Goal: Task Accomplishment & Management: Manage account settings

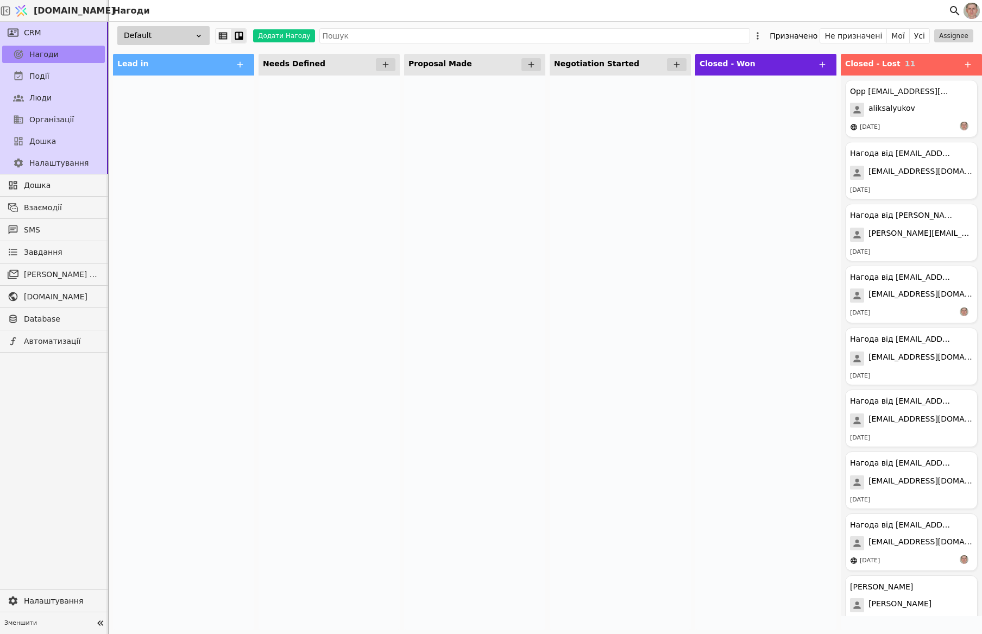
click at [973, 10] on img at bounding box center [971, 11] width 16 height 16
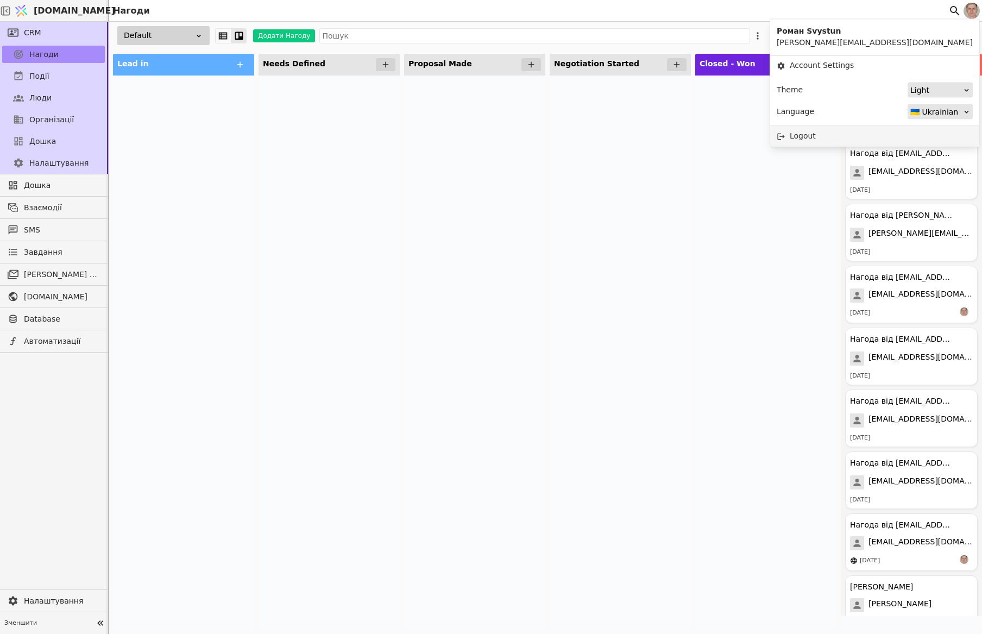
click at [908, 132] on div "Logout" at bounding box center [874, 136] width 209 height 20
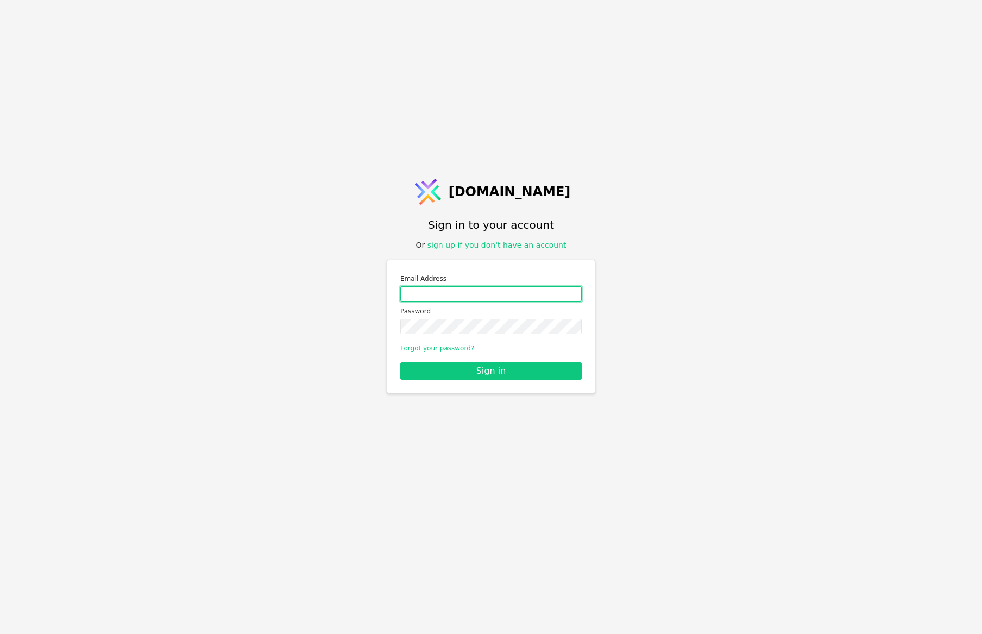
click at [469, 297] on input "Email address" at bounding box center [490, 293] width 181 height 15
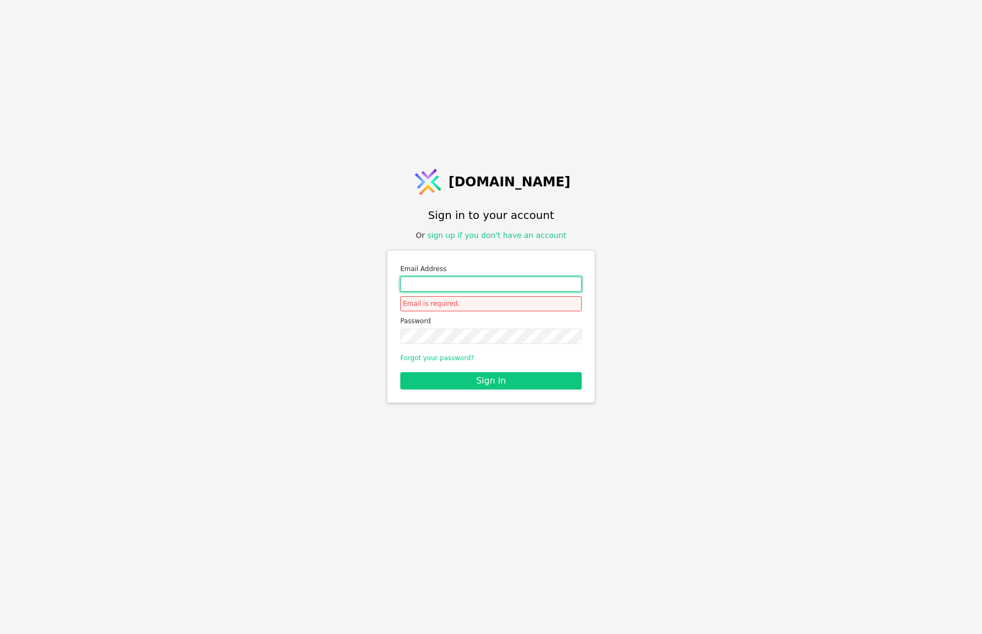
type input "[EMAIL_ADDRESS][DOMAIN_NAME]"
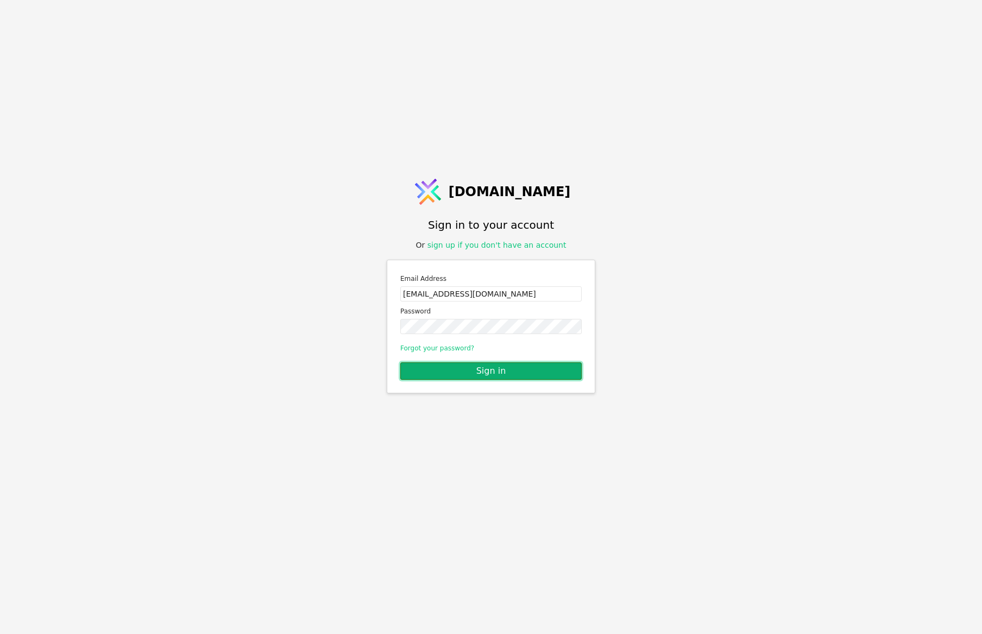
click at [483, 369] on button "Sign in" at bounding box center [490, 370] width 181 height 17
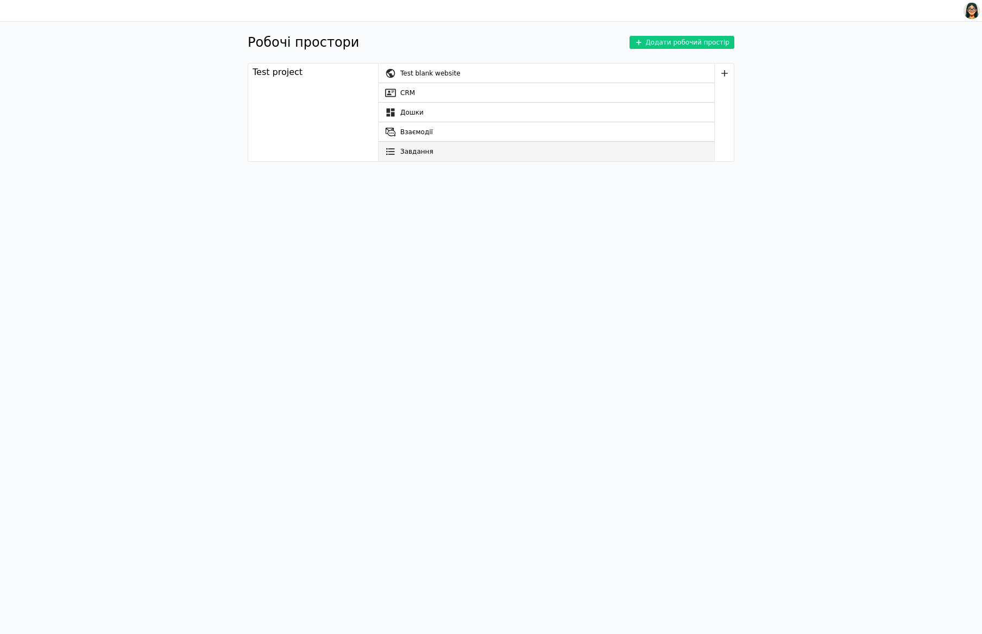
click at [450, 152] on link "Завдання" at bounding box center [546, 152] width 336 height 20
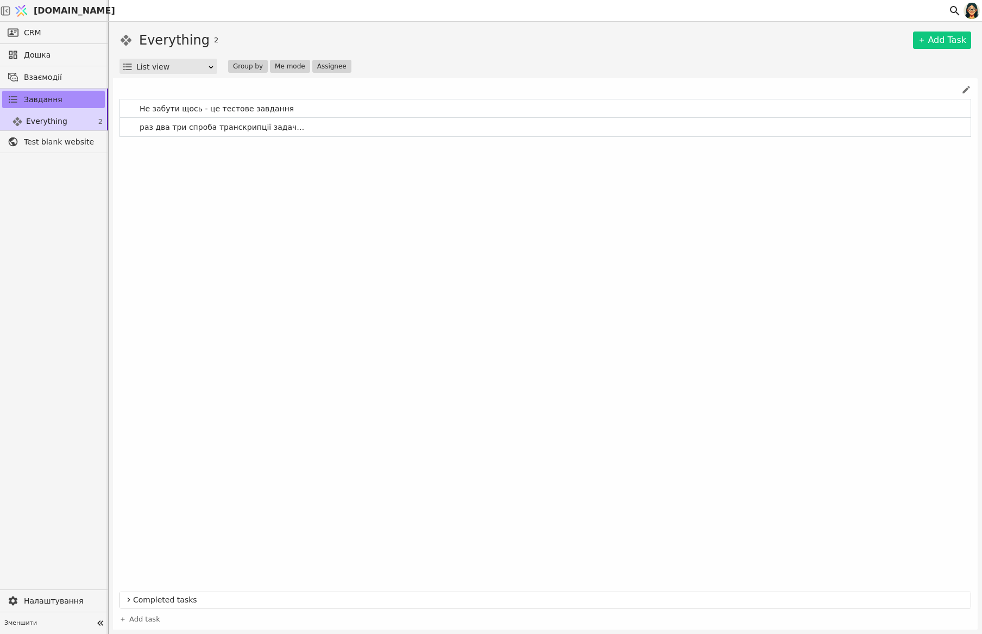
click at [963, 85] on icon at bounding box center [966, 90] width 10 height 10
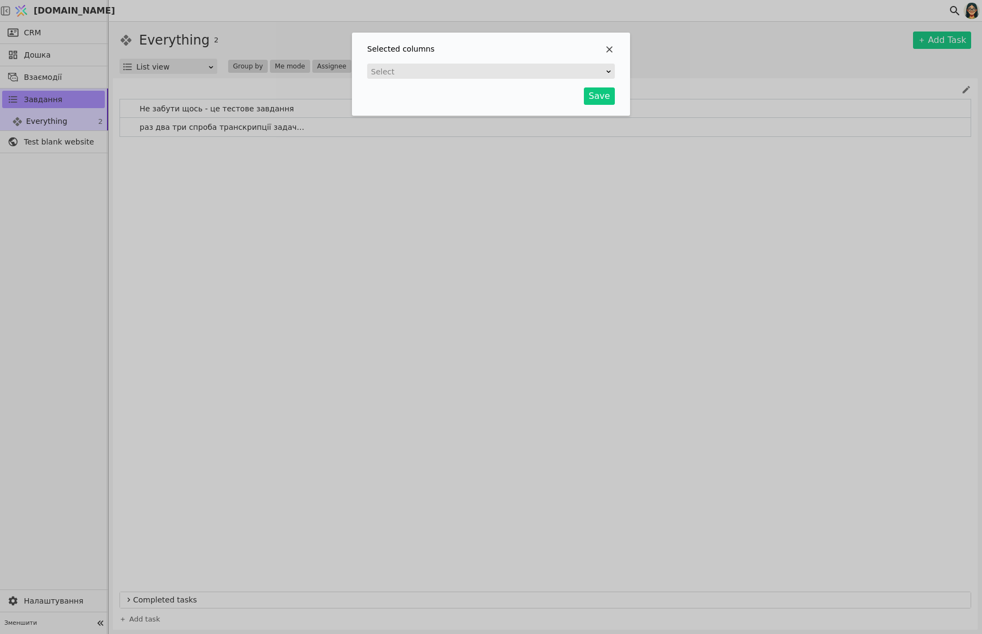
click at [488, 70] on div "Select" at bounding box center [487, 71] width 233 height 15
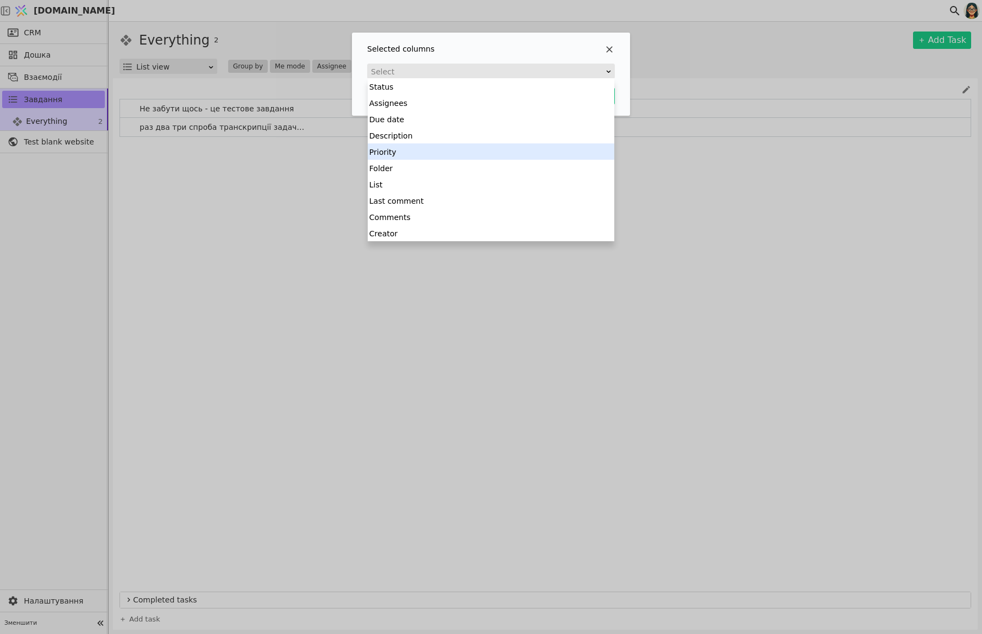
click at [495, 148] on div "Priority" at bounding box center [491, 151] width 247 height 16
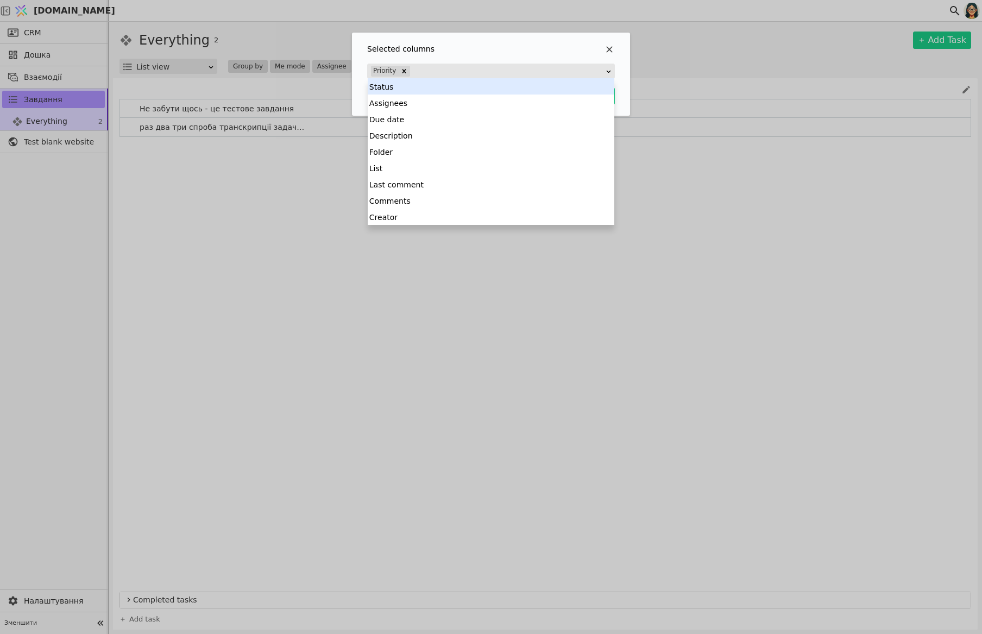
click at [499, 71] on div "Priority" at bounding box center [487, 71] width 235 height 14
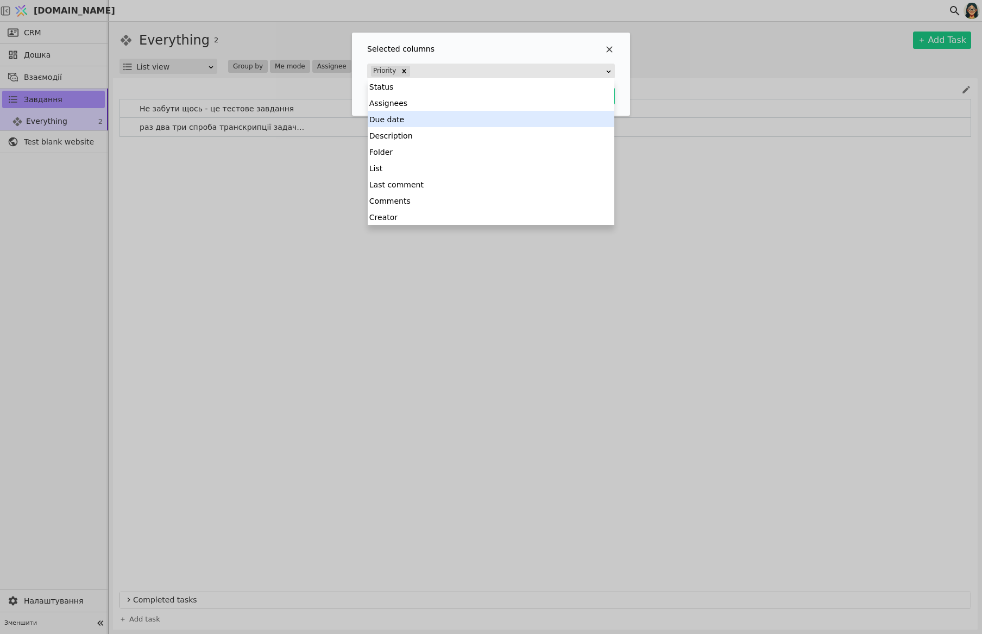
click at [489, 126] on div "Due date" at bounding box center [491, 119] width 247 height 16
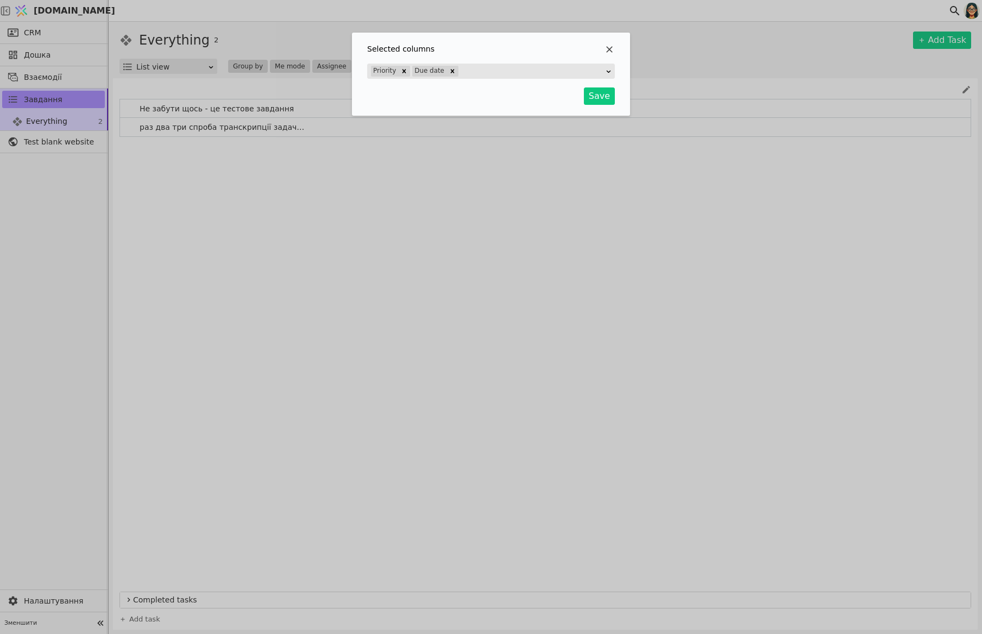
click at [510, 64] on div "Priority Due date" at bounding box center [487, 71] width 235 height 14
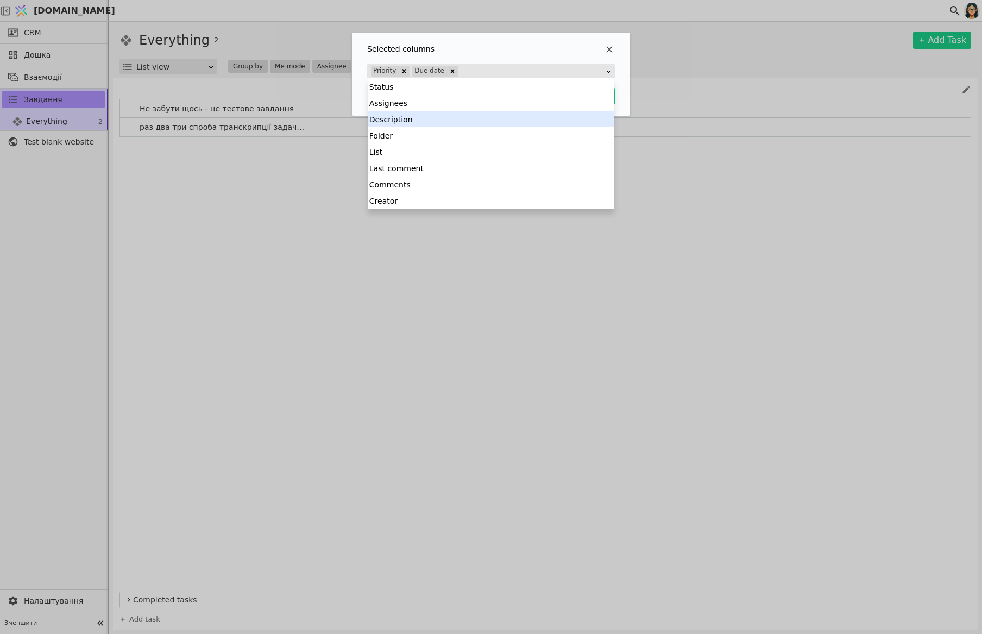
click at [499, 117] on div "Description" at bounding box center [491, 119] width 247 height 16
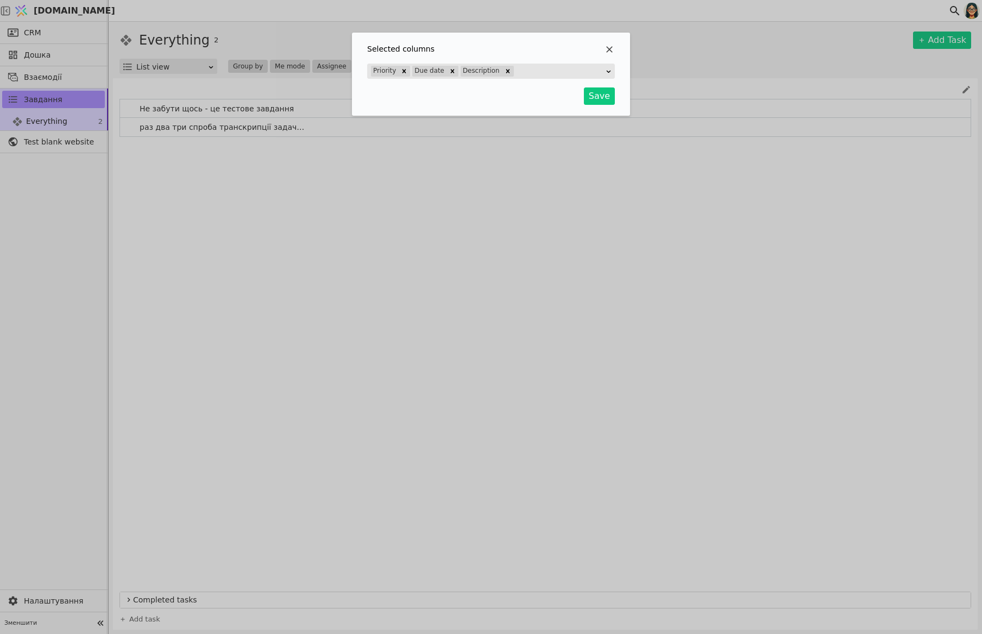
click at [536, 67] on div "Priority Due date Description" at bounding box center [487, 71] width 235 height 14
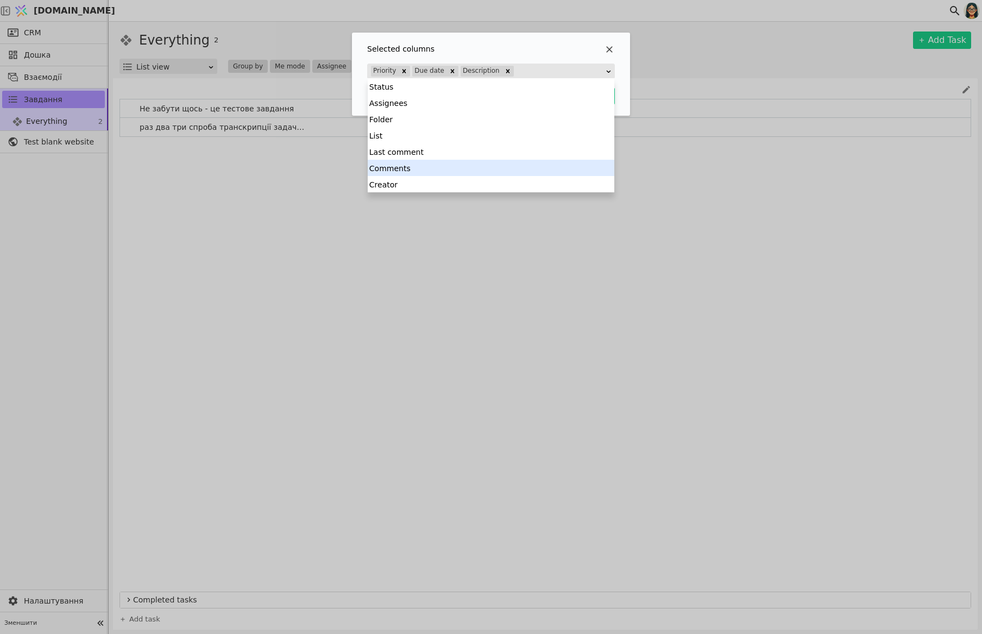
click at [516, 171] on div "Comments" at bounding box center [491, 168] width 247 height 16
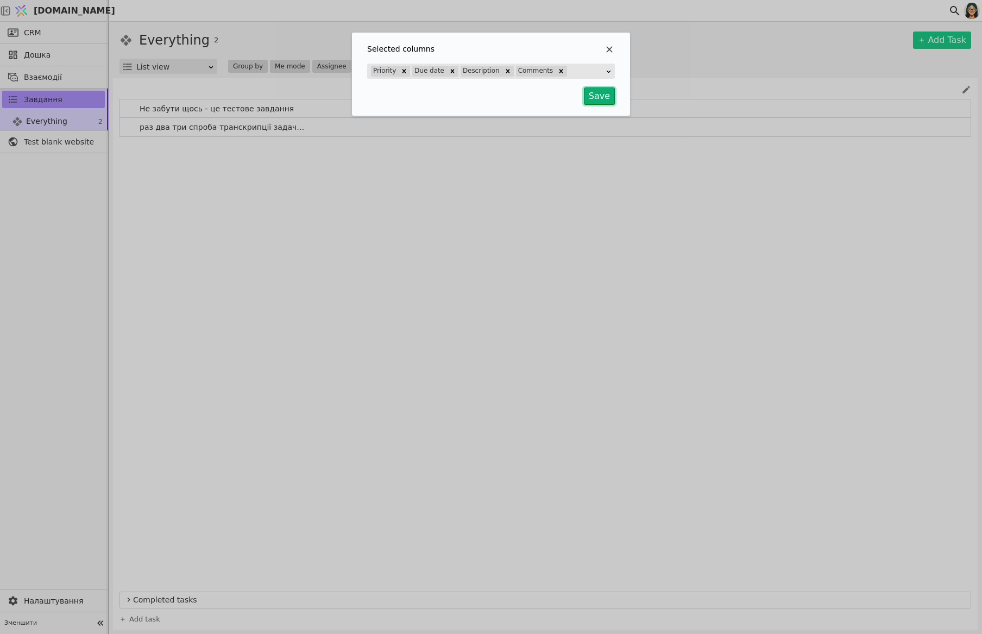
click at [598, 95] on button "Save" at bounding box center [599, 95] width 31 height 17
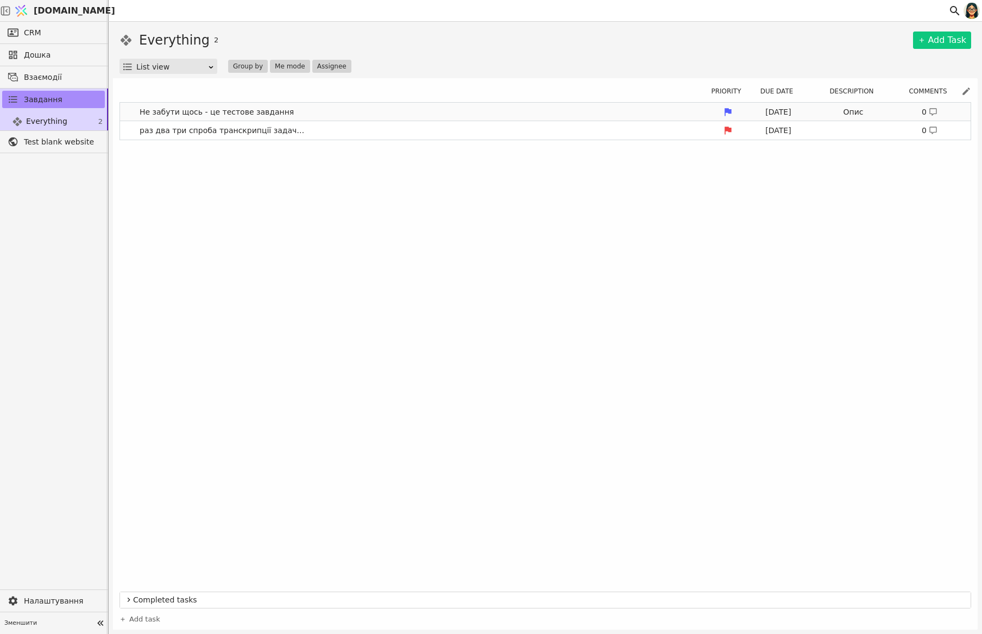
click at [520, 113] on link "Не забути щось - це тестове завдання [DATE] Опис 0" at bounding box center [545, 112] width 850 height 18
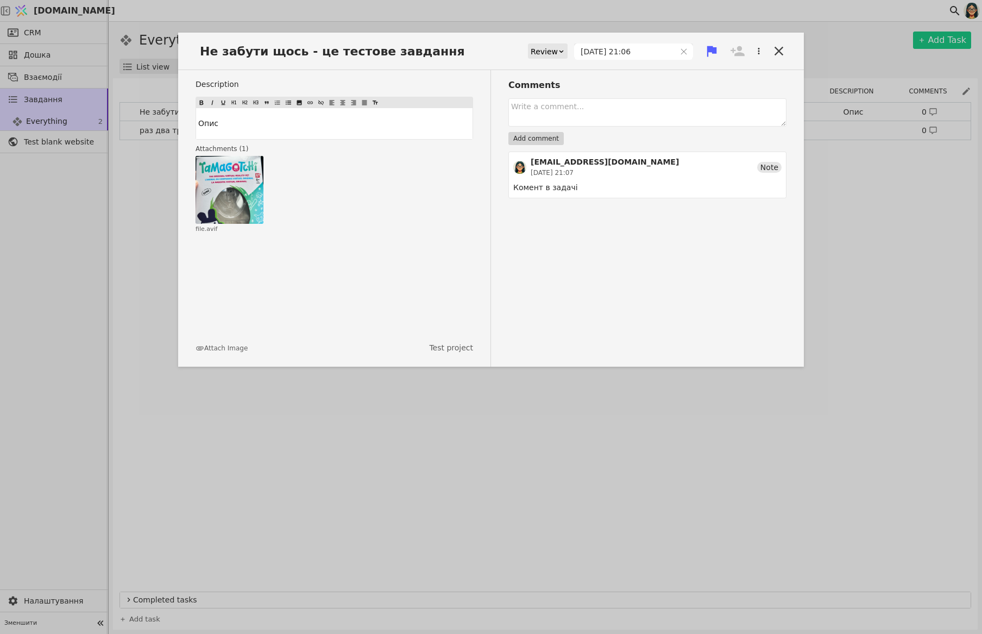
click at [878, 247] on div "Не забути щось - це тестове завдання Review [DATE] 21:06 Description Опис Attac…" at bounding box center [491, 317] width 982 height 634
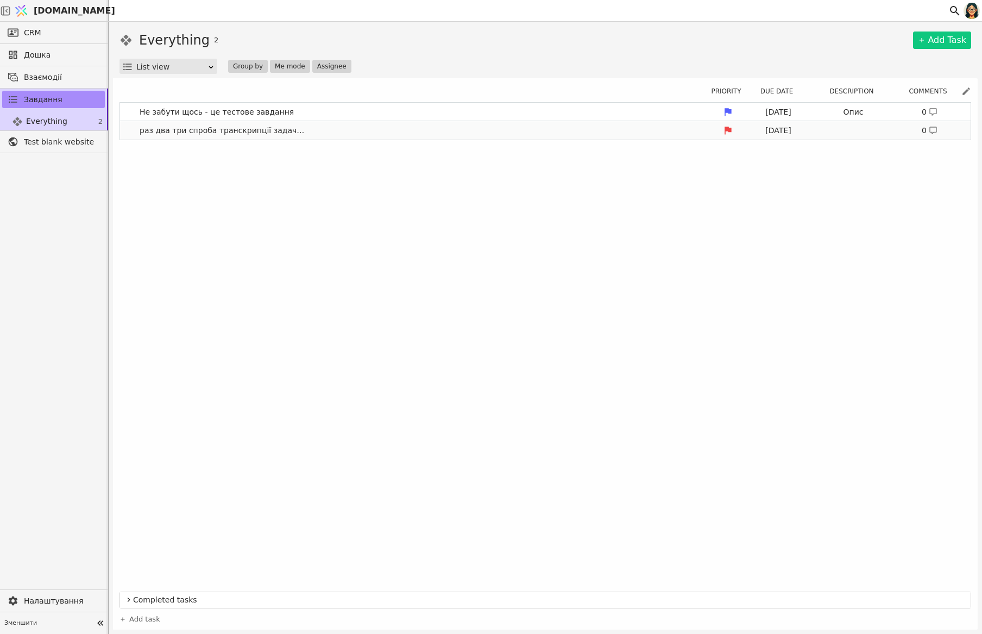
click at [515, 129] on link "раз два три спроба транскрипції задачі щоб легко додати [DATE] 0" at bounding box center [545, 130] width 850 height 18
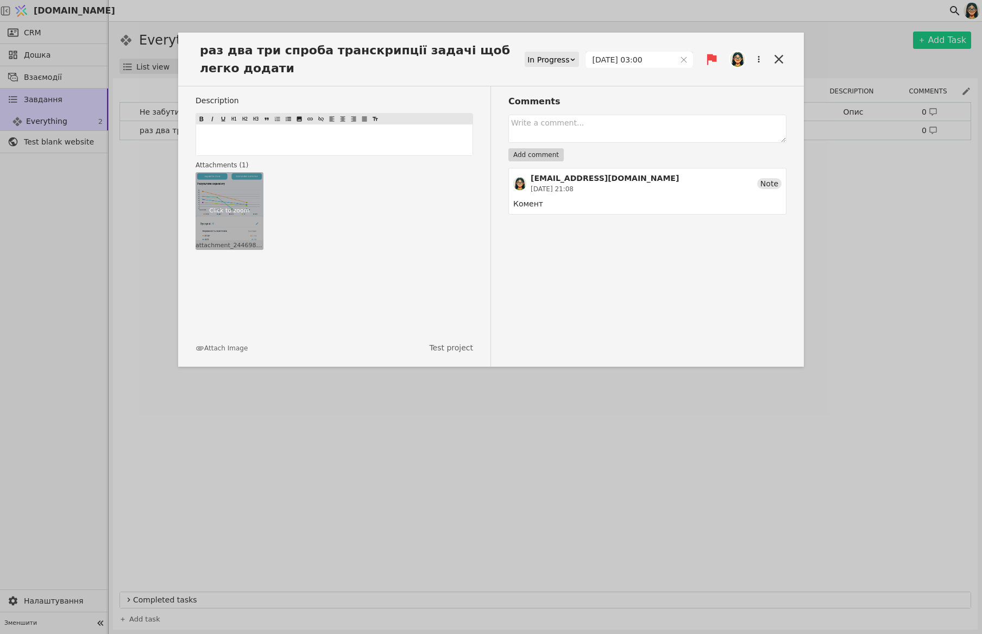
click at [227, 201] on div "Click to zoom" at bounding box center [229, 211] width 68 height 78
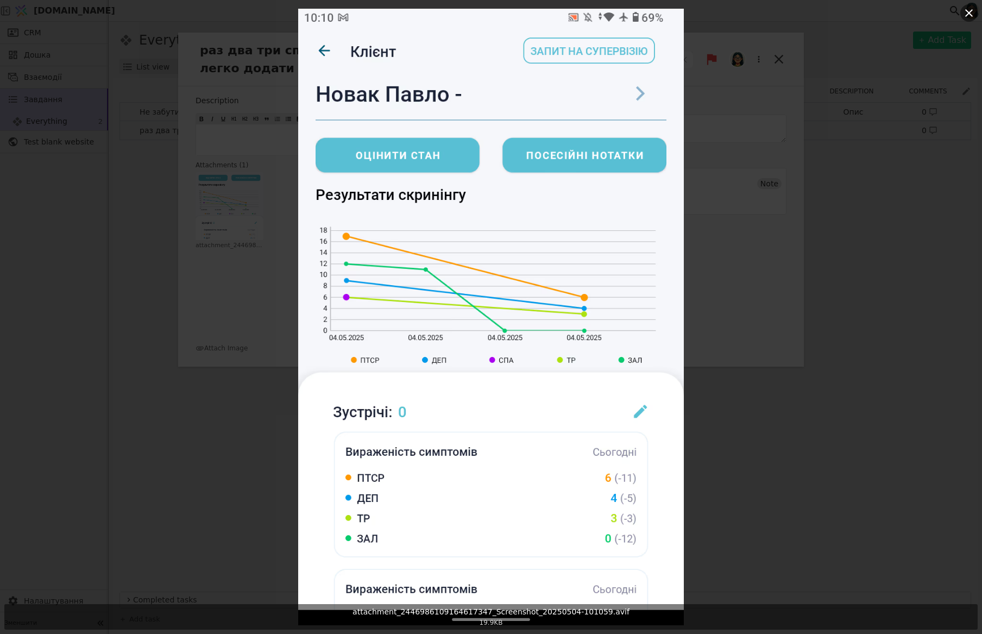
click at [773, 150] on div "attachment_2446986109164617347_Screenshot_20250504-101059.avif 19.9 KB" at bounding box center [491, 317] width 982 height 634
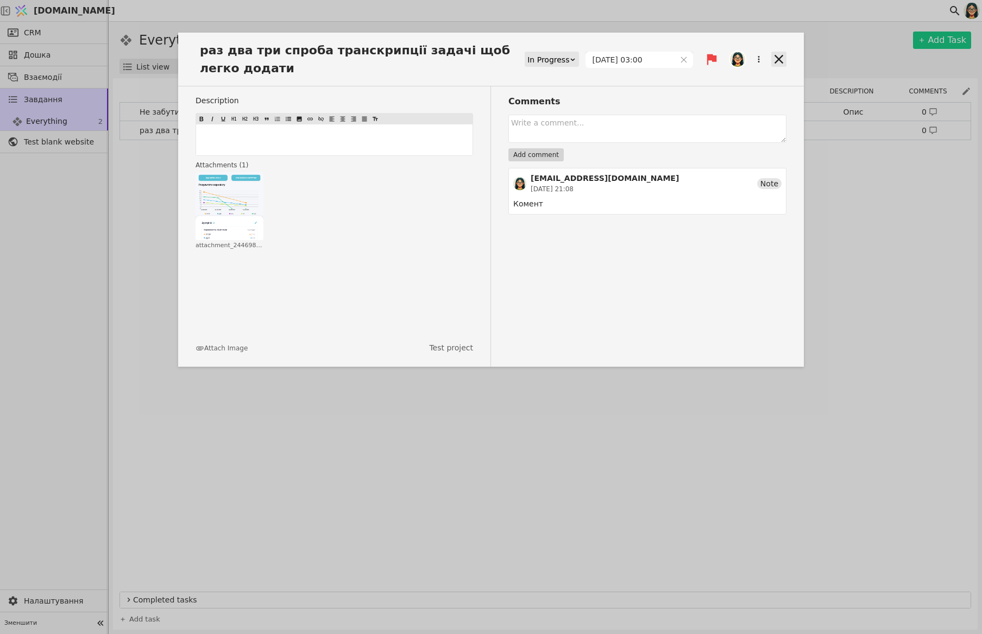
click at [778, 56] on icon at bounding box center [778, 59] width 15 height 15
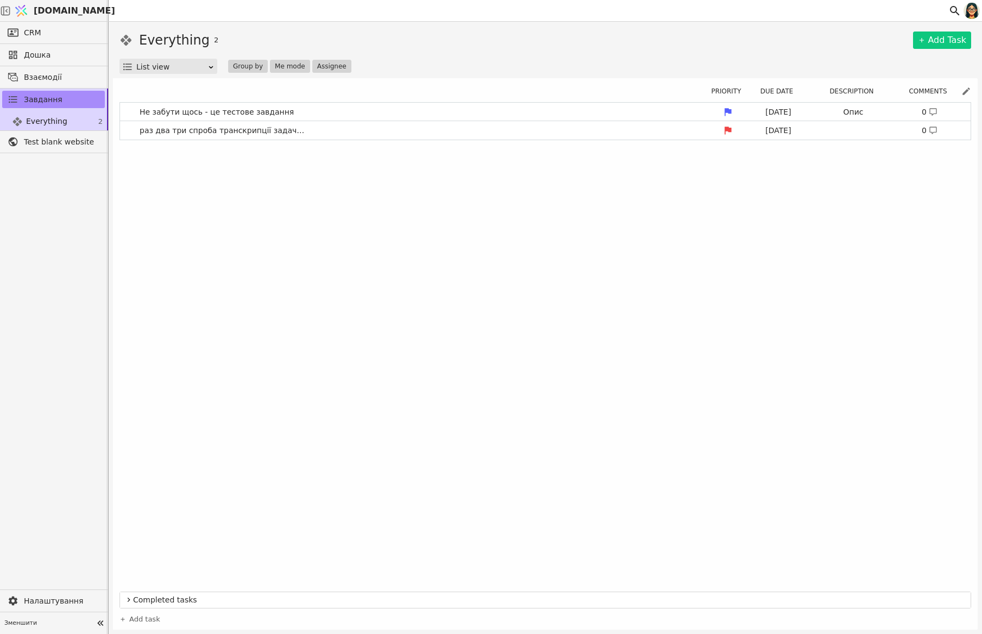
click at [875, 260] on div "Не забути щось - це тестове завдання [DATE] Опис 0 раз два три спроба транскрип…" at bounding box center [544, 344] width 851 height 484
drag, startPoint x: 352, startPoint y: 110, endPoint x: 361, endPoint y: 115, distance: 10.4
click at [352, 110] on link "Не забути щось - це тестове завдання [DATE] Опис 0" at bounding box center [545, 112] width 850 height 18
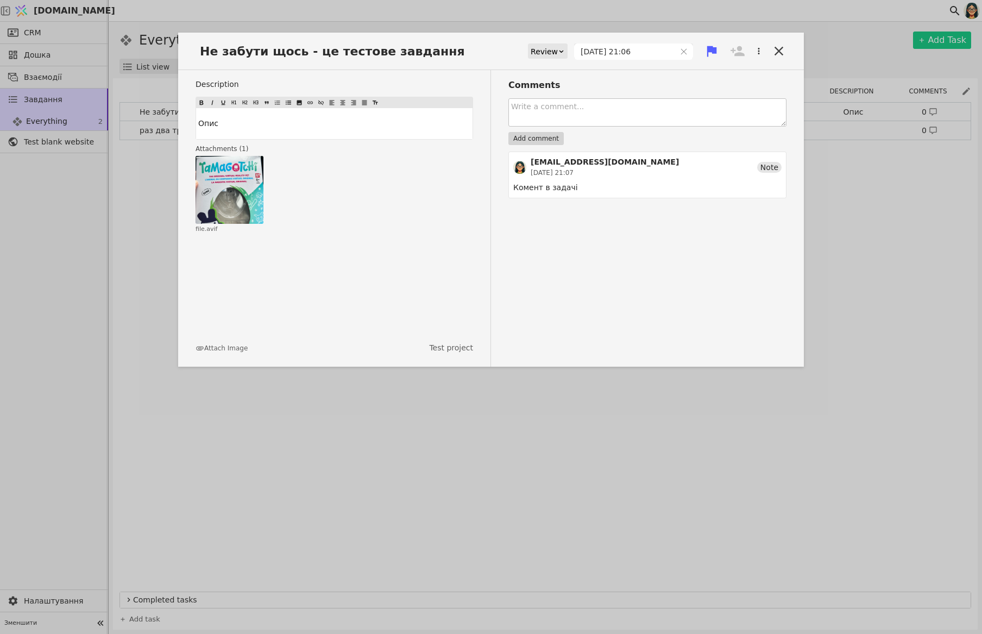
click at [572, 109] on textarea at bounding box center [647, 112] width 278 height 28
type textarea "Комент на вебі"
click at [534, 136] on button "Add comment" at bounding box center [535, 138] width 55 height 13
click at [744, 49] on icon at bounding box center [737, 50] width 15 height 15
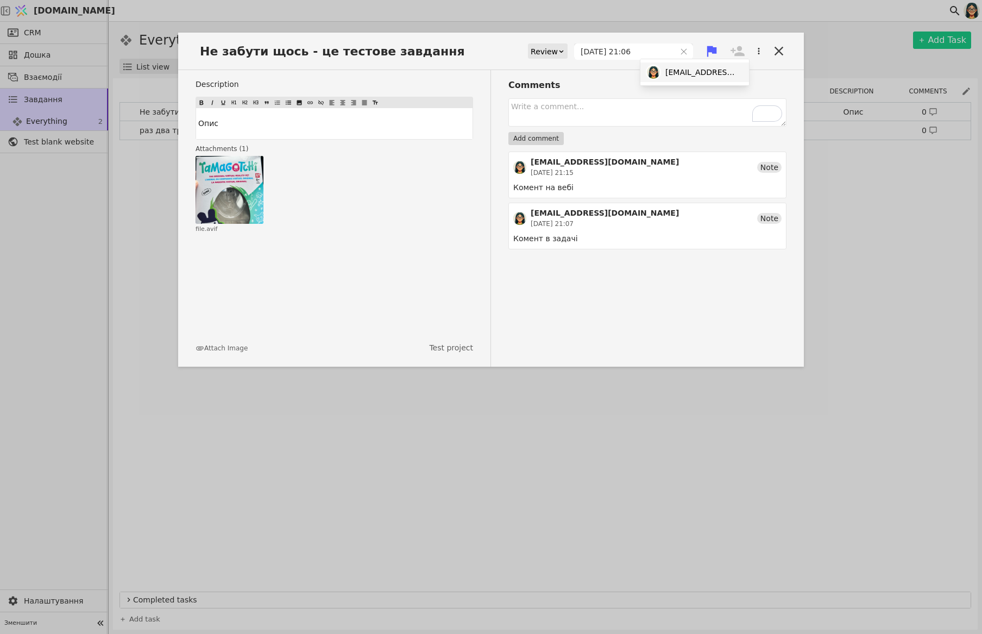
click at [723, 71] on div "[EMAIL_ADDRESS][DOMAIN_NAME]" at bounding box center [694, 72] width 109 height 20
click at [774, 52] on icon at bounding box center [778, 50] width 15 height 15
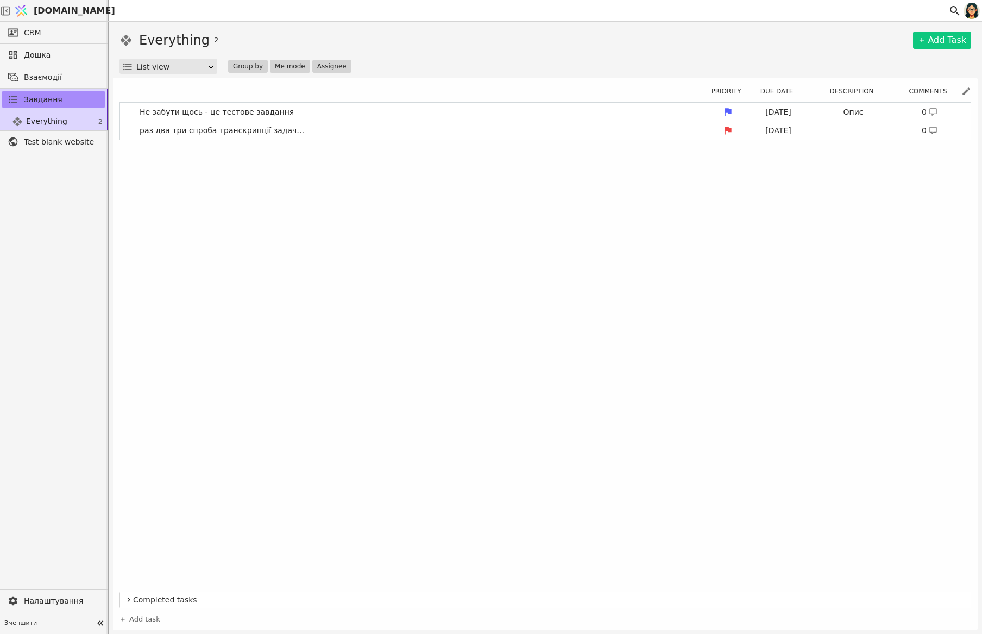
click at [958, 91] on div "Priority Due date Description Comments" at bounding box center [835, 91] width 254 height 13
click at [964, 93] on icon at bounding box center [966, 91] width 8 height 8
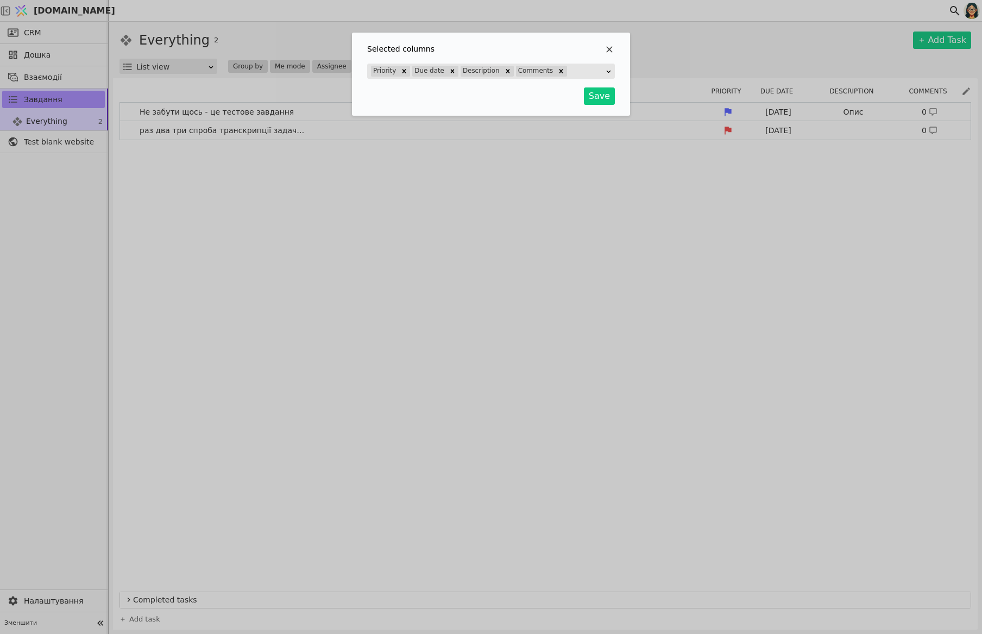
click at [584, 67] on div "Priority Due date Description Comments" at bounding box center [487, 71] width 235 height 14
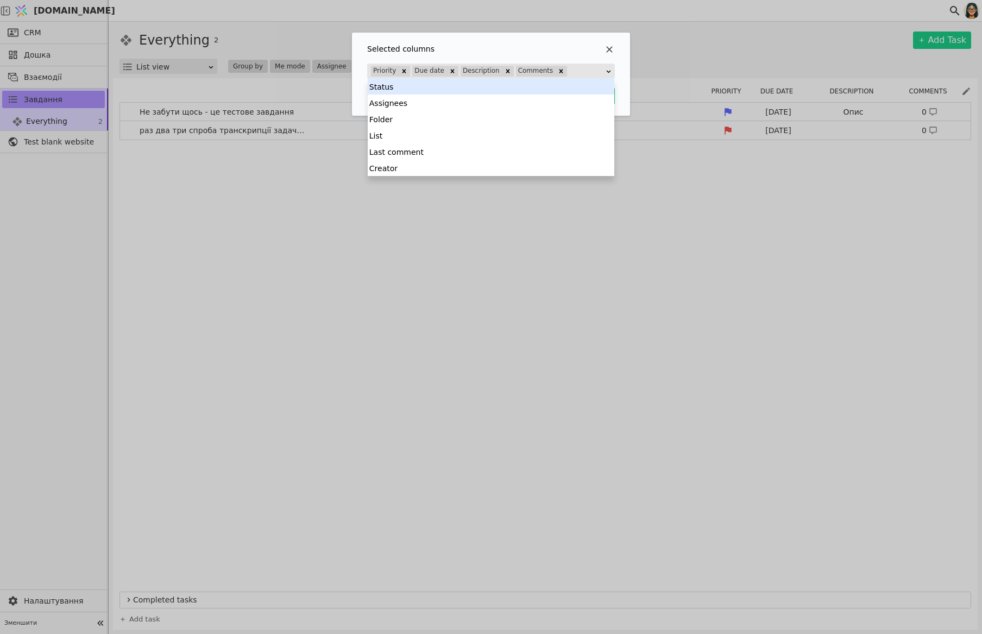
click at [495, 84] on div "Status" at bounding box center [491, 86] width 247 height 16
click at [610, 68] on icon "Selected column" at bounding box center [608, 71] width 7 height 7
click at [510, 89] on div "Assignees" at bounding box center [491, 86] width 247 height 16
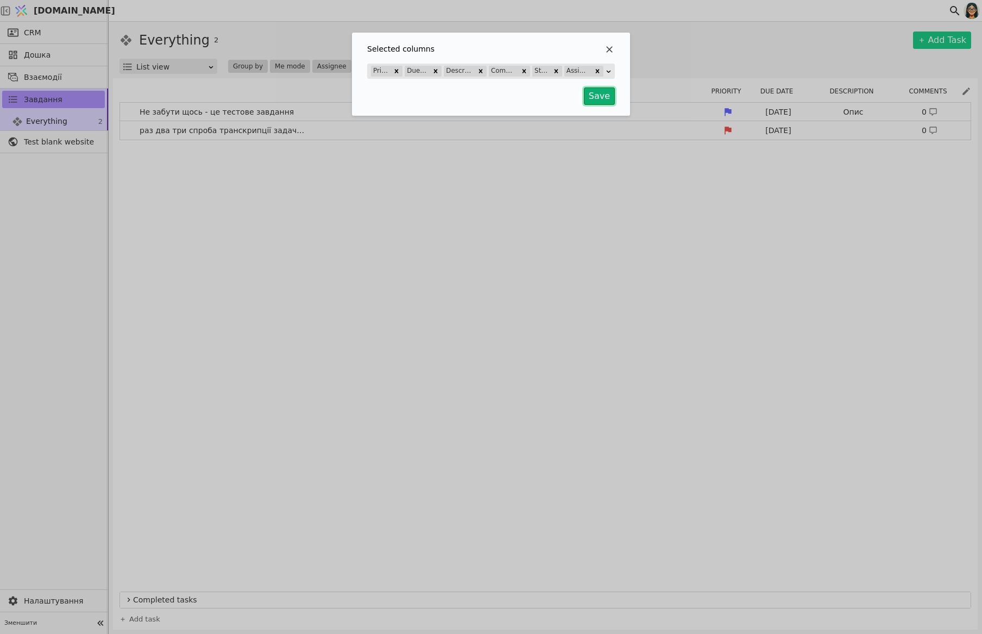
click at [601, 90] on button "Save" at bounding box center [599, 95] width 31 height 17
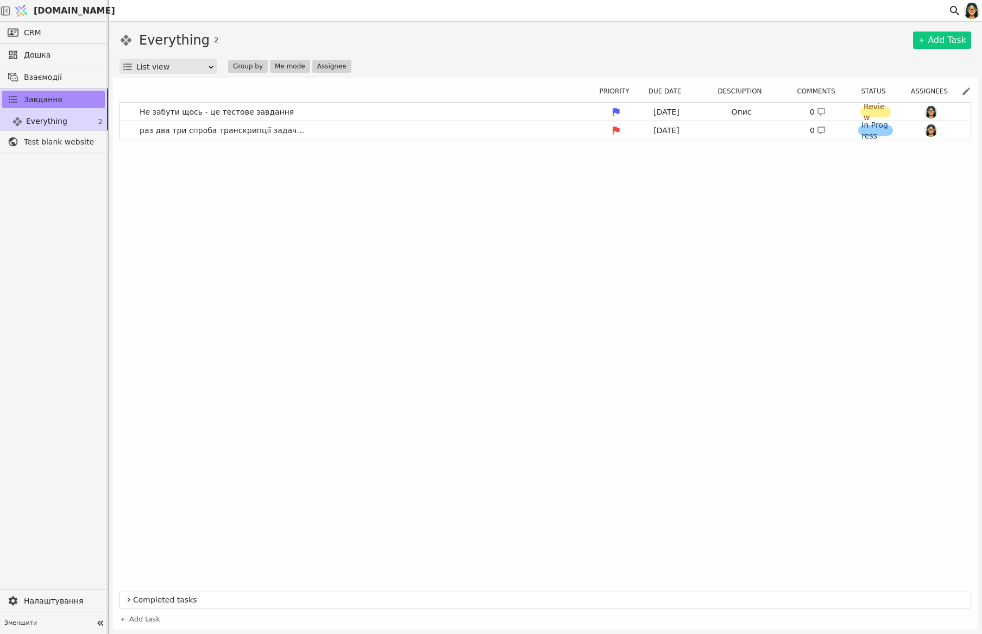
click at [178, 64] on div "List view" at bounding box center [171, 66] width 71 height 15
click at [172, 98] on div "Kanban view" at bounding box center [168, 98] width 93 height 16
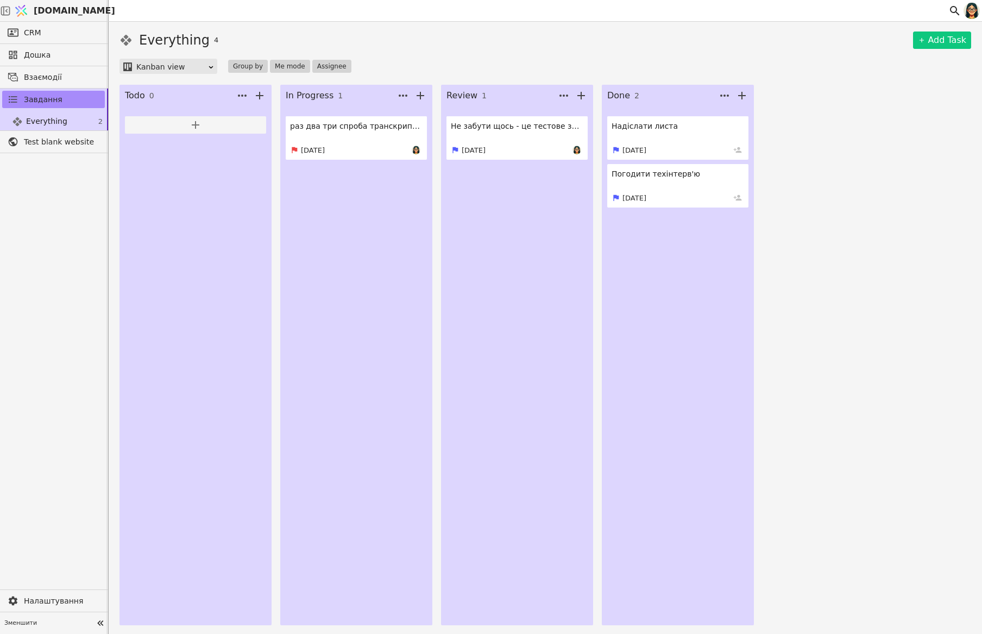
click at [191, 124] on div at bounding box center [195, 366] width 141 height 508
click at [193, 123] on div at bounding box center [195, 366] width 141 height 508
click at [261, 93] on icon at bounding box center [259, 95] width 13 height 13
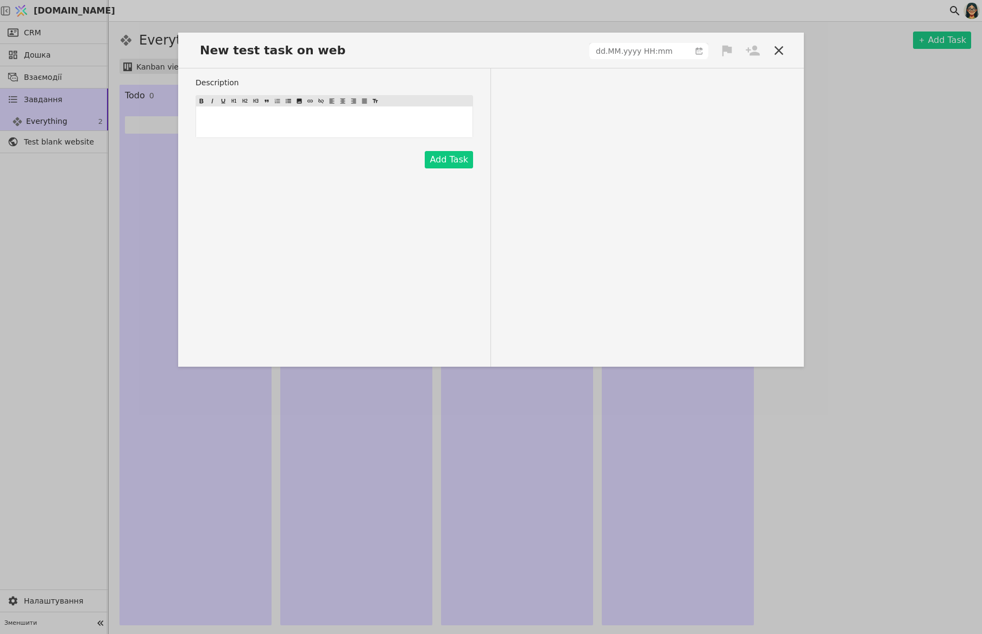
click at [348, 111] on div "﻿" at bounding box center [334, 121] width 276 height 31
click at [454, 162] on button "Add Task" at bounding box center [449, 159] width 48 height 17
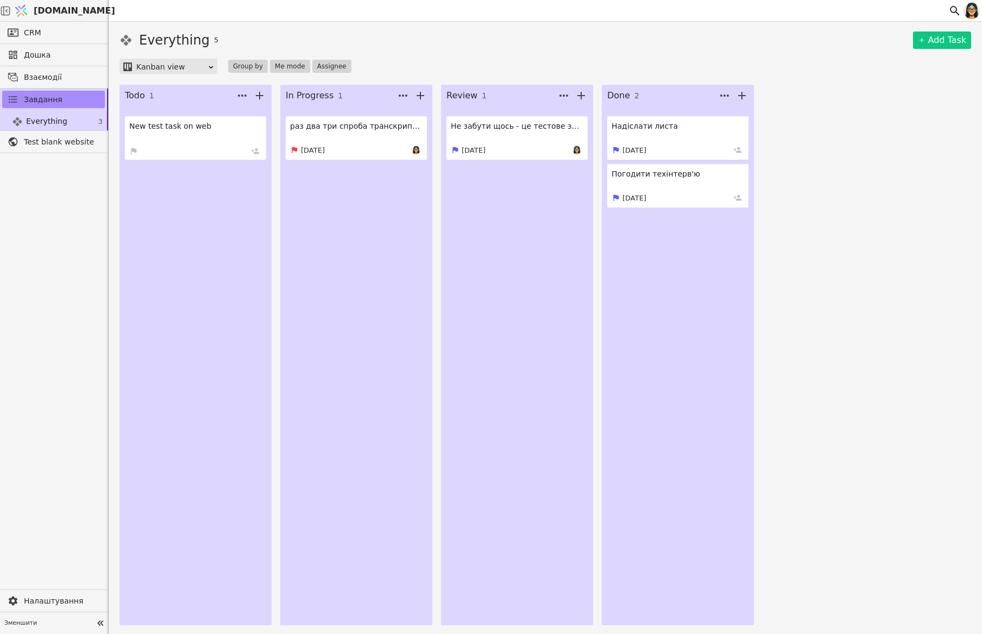
click at [199, 65] on div "Kanban view" at bounding box center [171, 66] width 71 height 15
click at [187, 82] on div "List view" at bounding box center [168, 82] width 93 height 16
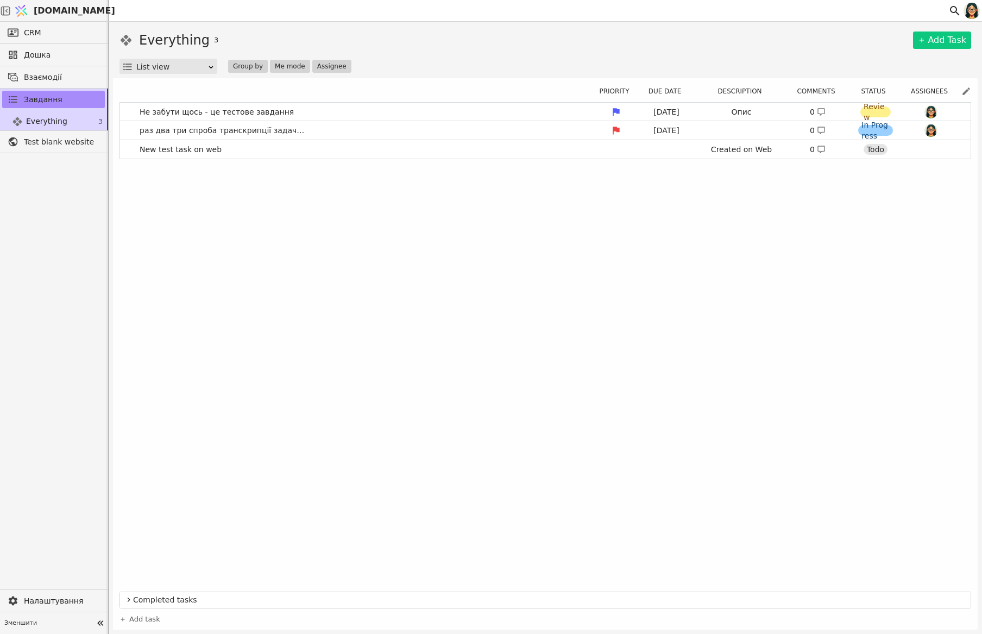
click at [128, 597] on icon at bounding box center [128, 599] width 9 height 13
click at [247, 148] on link "New test task on web Created on Web 0 Todo" at bounding box center [545, 149] width 850 height 18
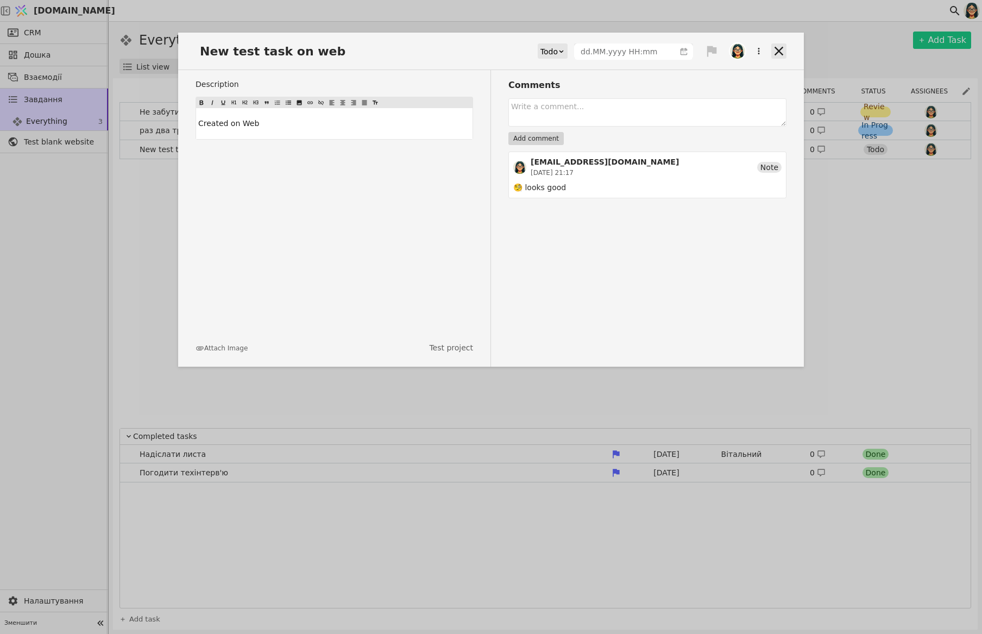
click at [780, 47] on icon at bounding box center [778, 50] width 15 height 15
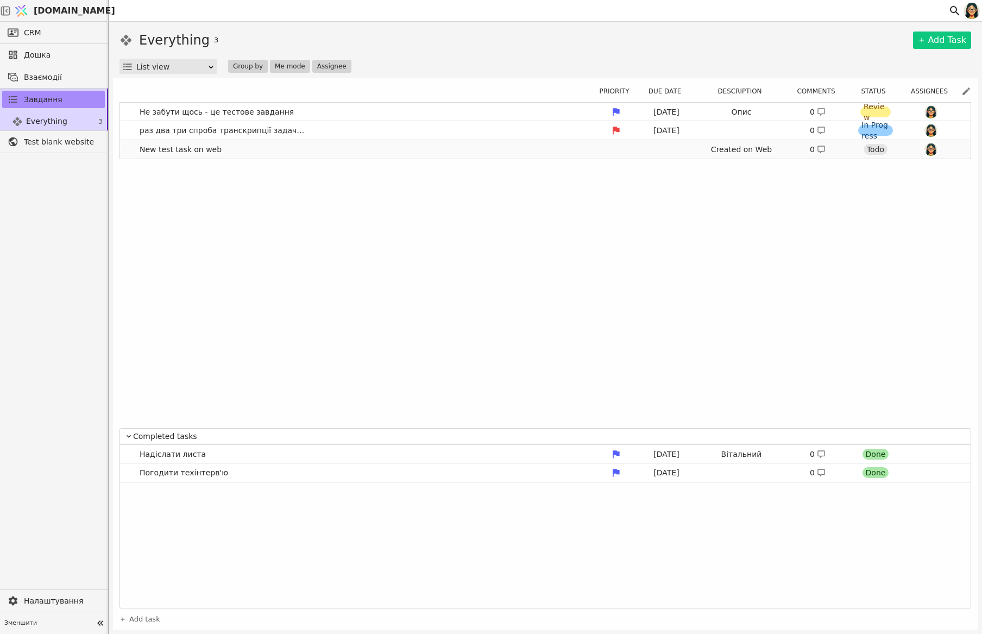
drag, startPoint x: 332, startPoint y: 147, endPoint x: 346, endPoint y: 147, distance: 14.1
click at [332, 147] on link "New test task on web Created on Web 0 Todo" at bounding box center [545, 149] width 850 height 18
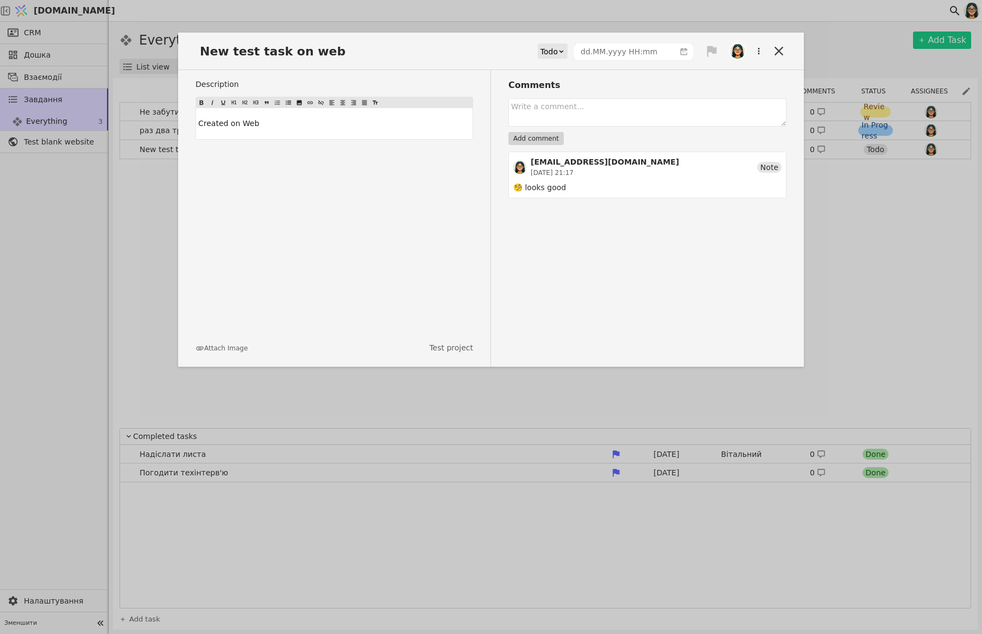
click at [711, 47] on icon at bounding box center [712, 51] width 10 height 11
click at [686, 102] on div "Low" at bounding box center [675, 107] width 109 height 18
click at [780, 48] on icon at bounding box center [778, 50] width 15 height 15
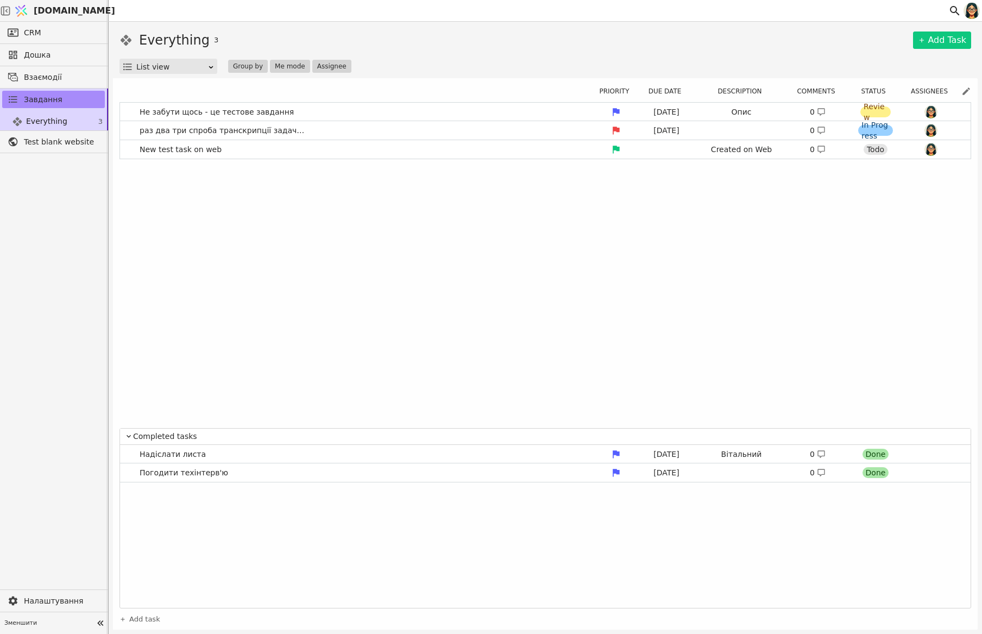
click at [637, 268] on div "Не забути щось - це тестове завдання [DATE] Опис 0 Review раз два три спроба тр…" at bounding box center [544, 262] width 851 height 321
